Goal: Entertainment & Leisure: Consume media (video, audio)

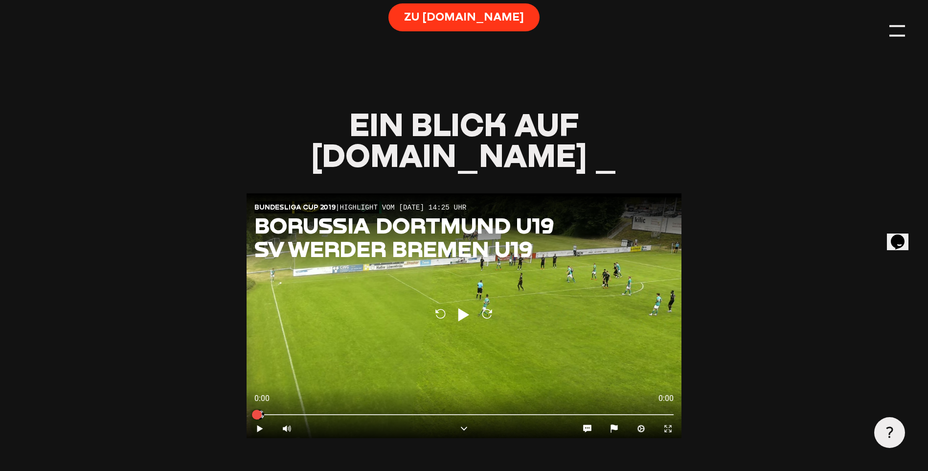
type input "0.8"
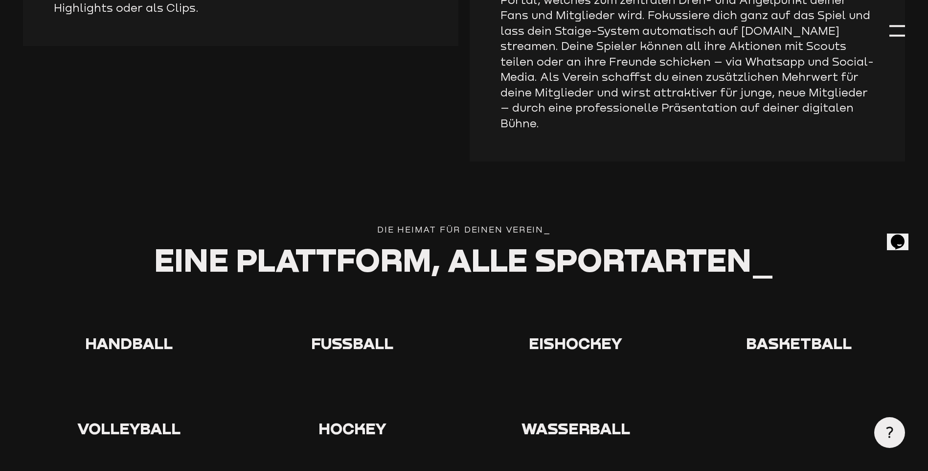
scroll to position [1712, 0]
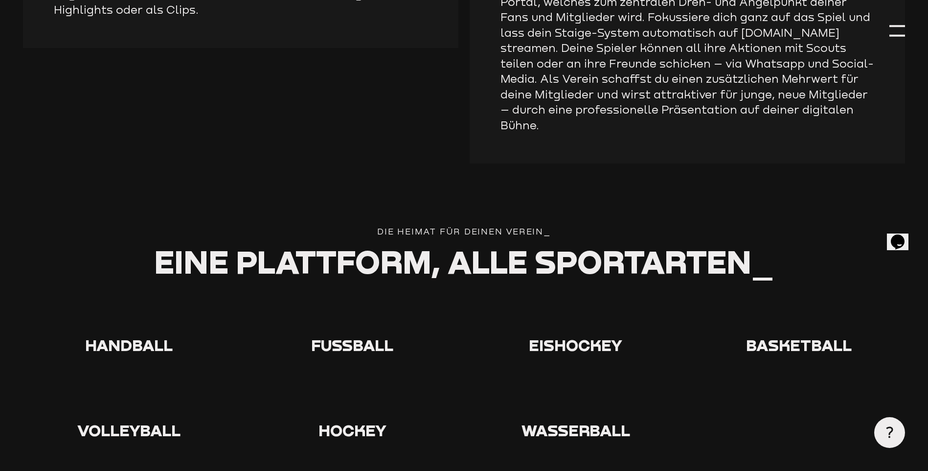
click at [360, 335] on span "Fußball" at bounding box center [352, 344] width 82 height 19
click at [337, 300] on use at bounding box center [337, 300] width 0 height 0
click at [348, 300] on icon at bounding box center [352, 315] width 31 height 31
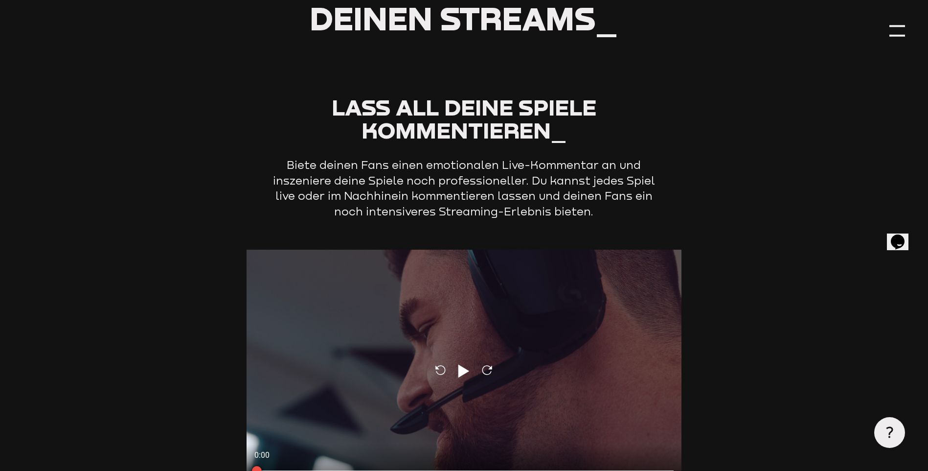
scroll to position [2730, 0]
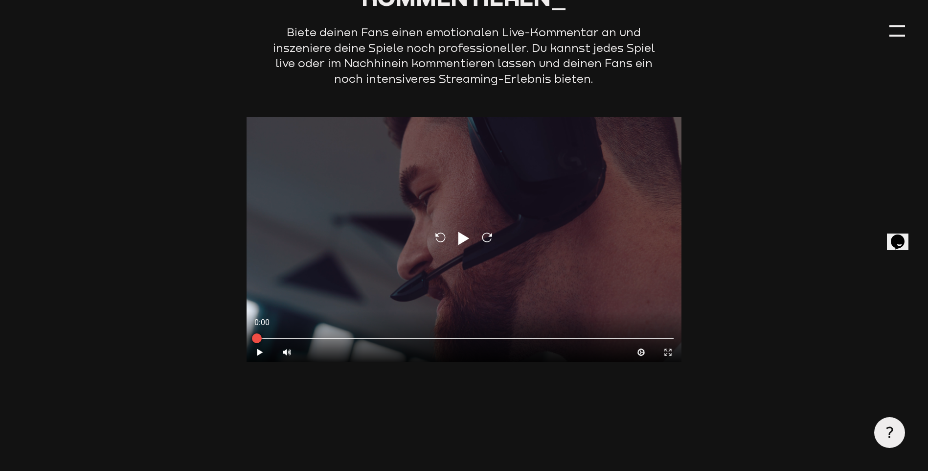
type input "0.8"
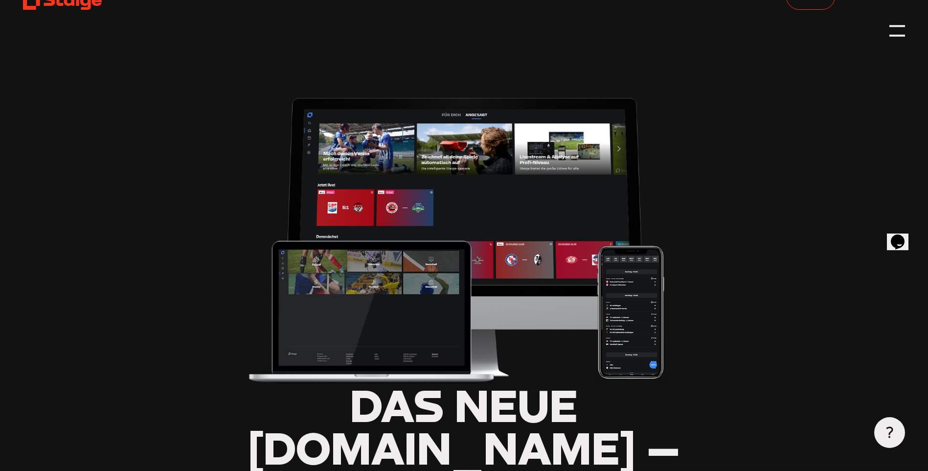
scroll to position [141, 0]
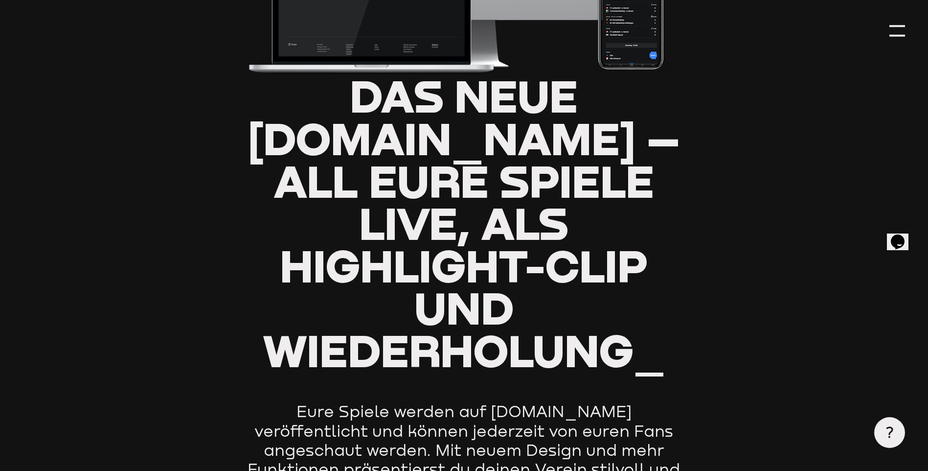
type input "0.8"
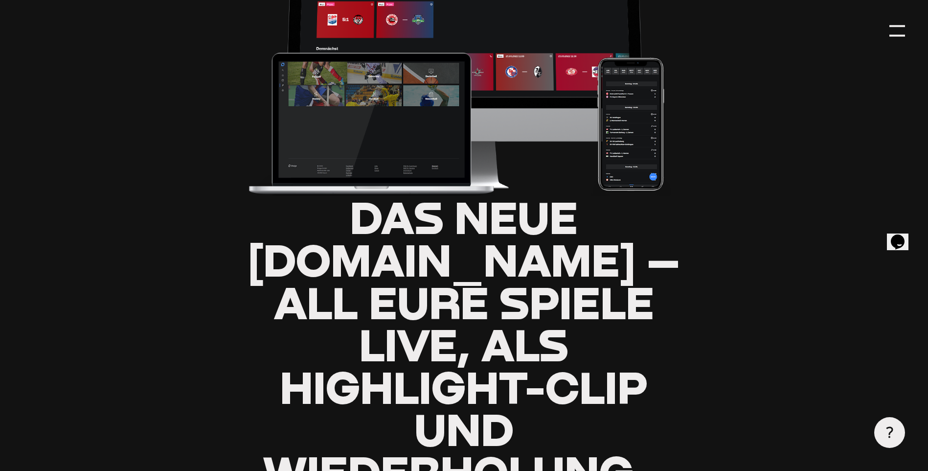
scroll to position [196, 0]
